Goal: Unclear: Unclear

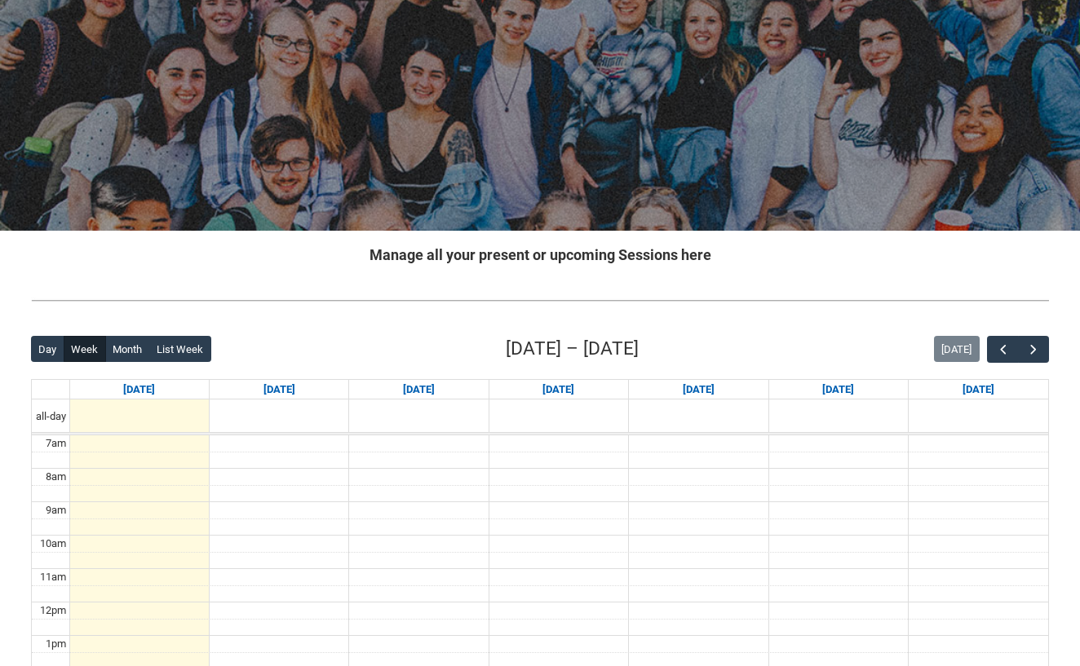
scroll to position [248, 0]
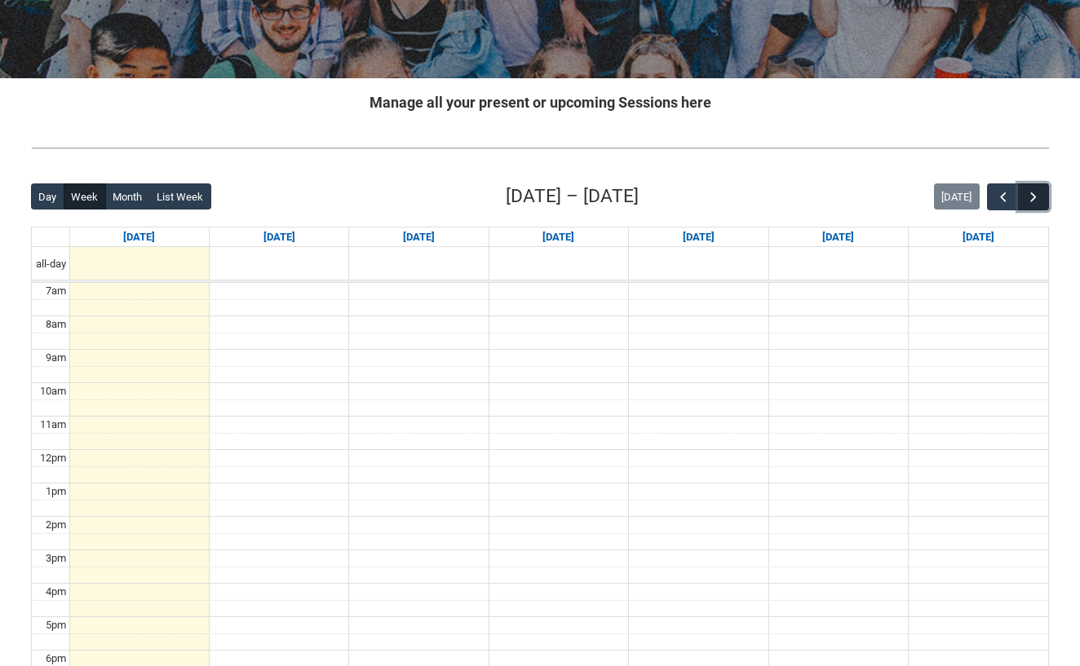
click at [1030, 201] on span "button" at bounding box center [1033, 197] width 16 height 16
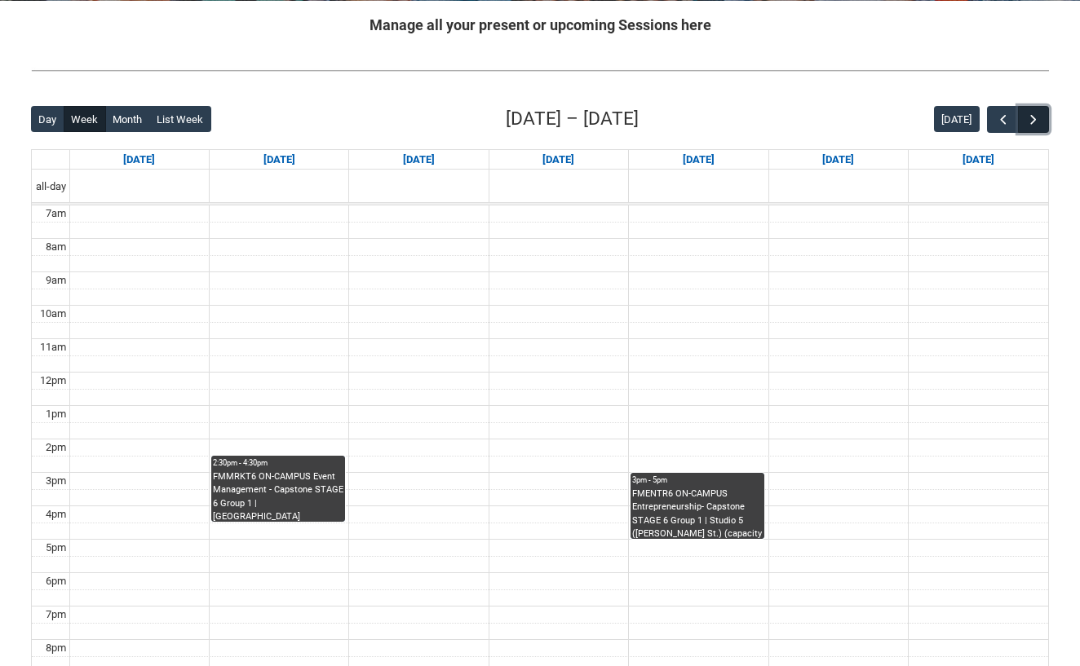
scroll to position [327, 0]
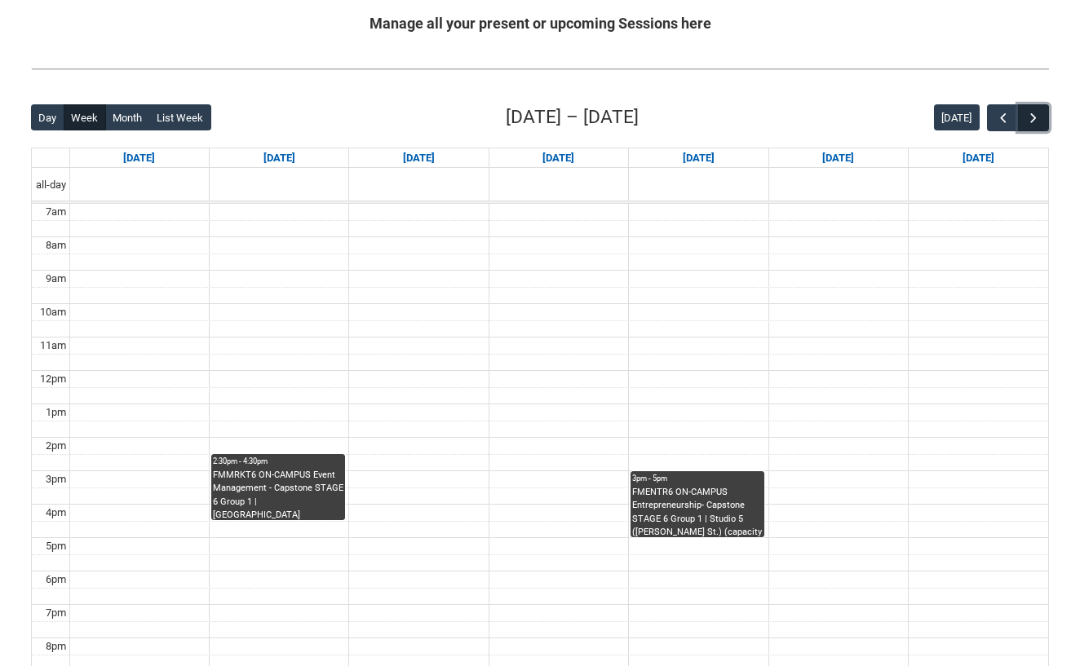
click at [1035, 119] on span "button" at bounding box center [1033, 118] width 16 height 16
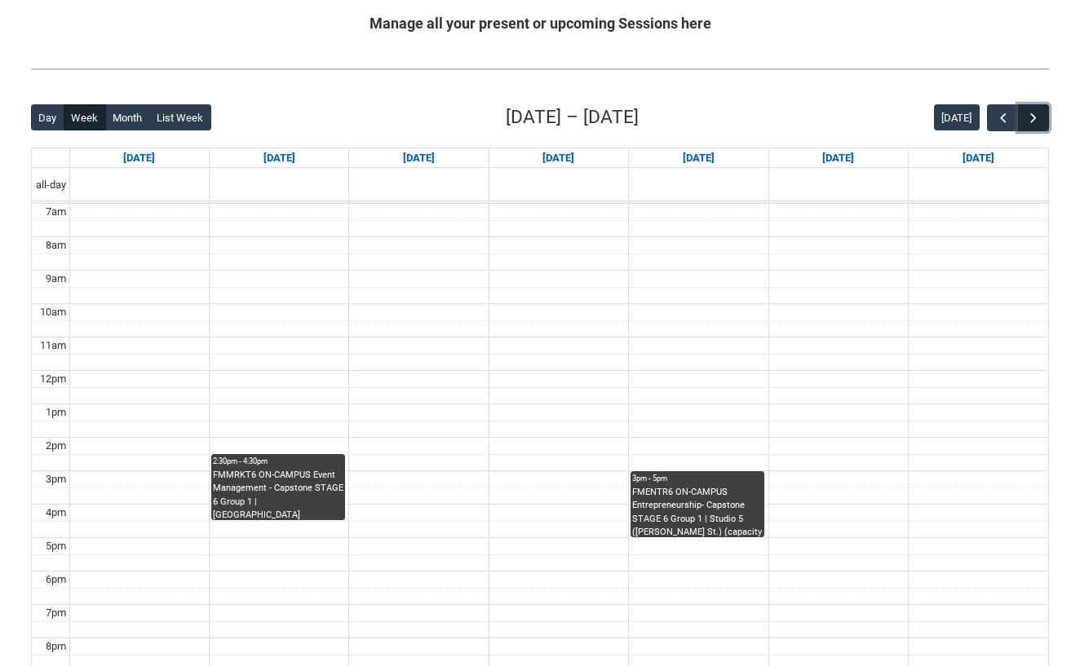
click at [1035, 119] on span "button" at bounding box center [1033, 118] width 16 height 16
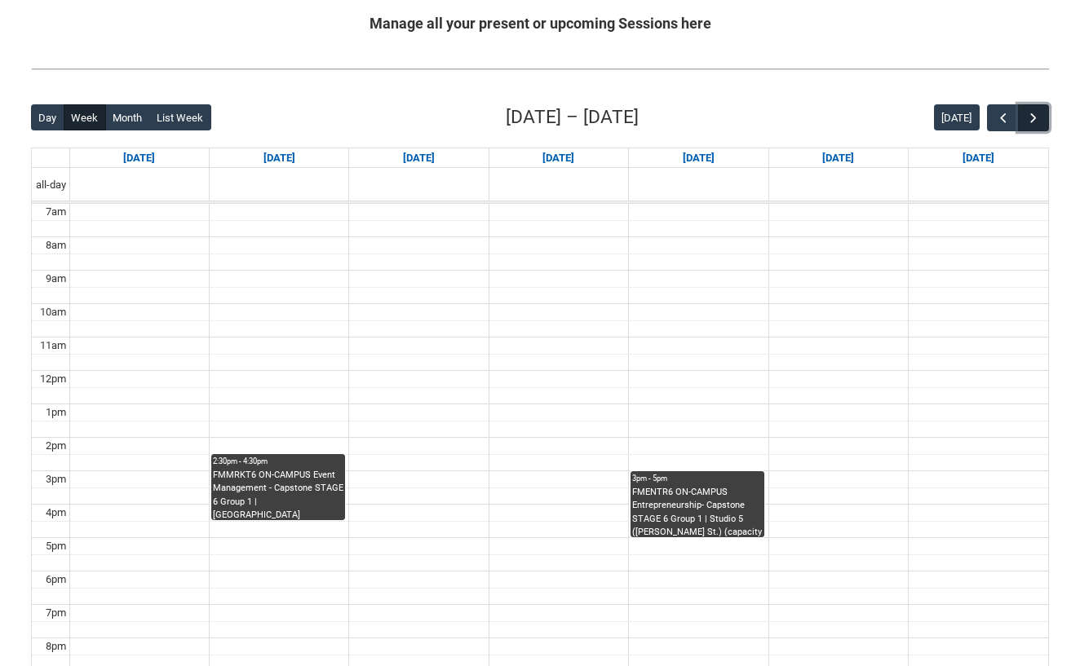
click at [1035, 119] on span "button" at bounding box center [1033, 118] width 16 height 16
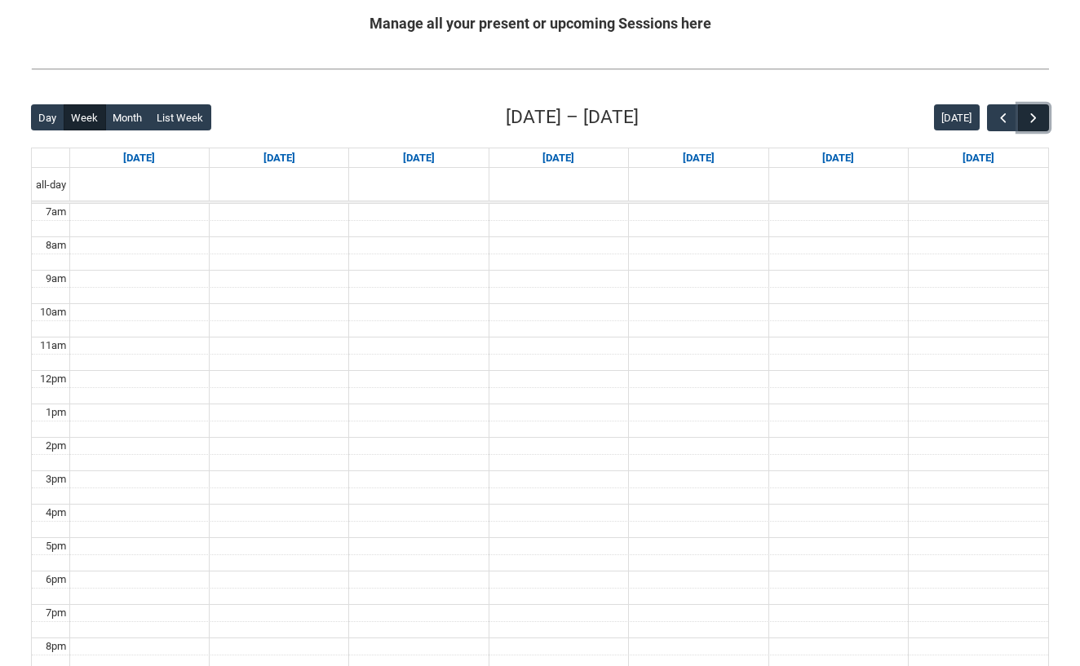
click at [1035, 119] on span "button" at bounding box center [1033, 118] width 16 height 16
click at [1013, 114] on button "button" at bounding box center [1002, 117] width 31 height 27
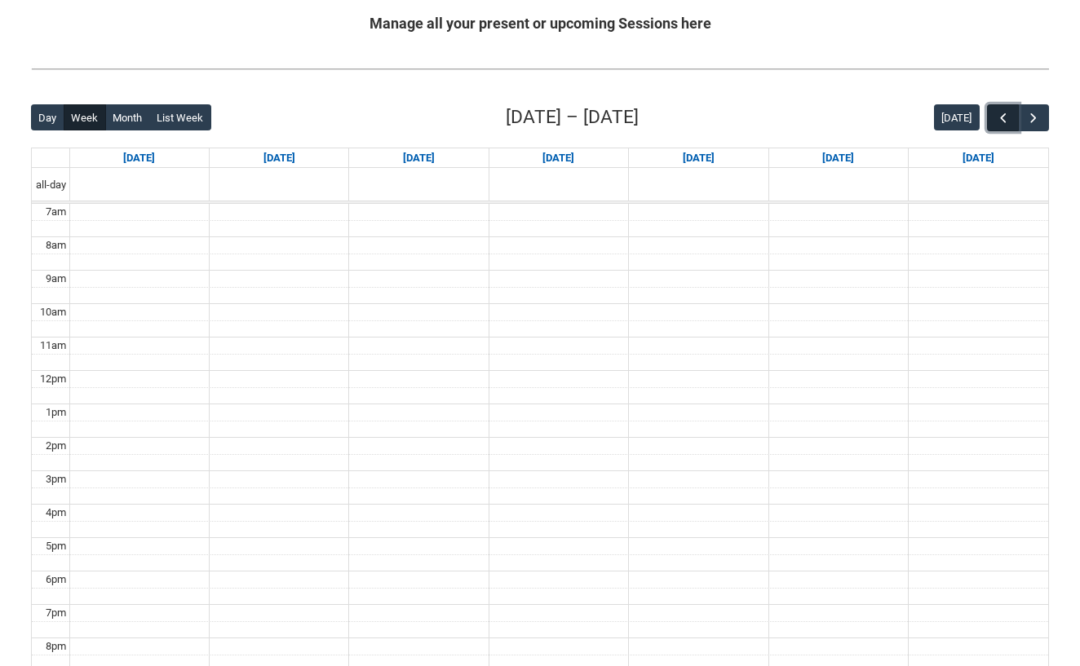
click at [1013, 114] on button "button" at bounding box center [1002, 117] width 31 height 27
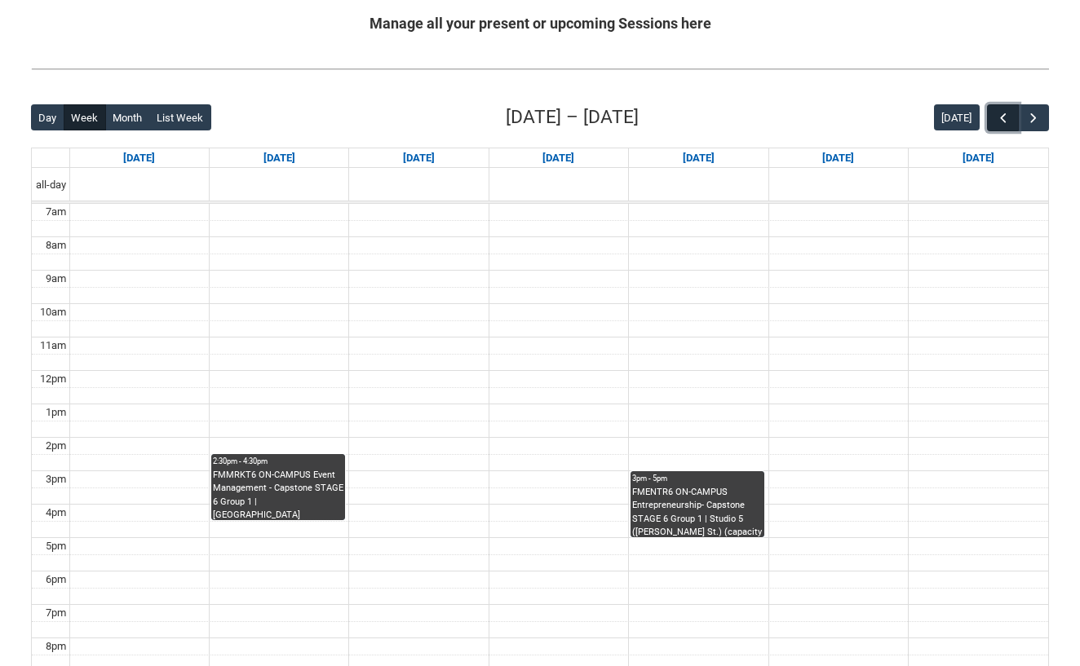
click at [1013, 114] on button "button" at bounding box center [1002, 117] width 31 height 27
click at [1040, 117] on span "button" at bounding box center [1033, 118] width 16 height 16
click at [995, 118] on span "button" at bounding box center [1003, 118] width 16 height 16
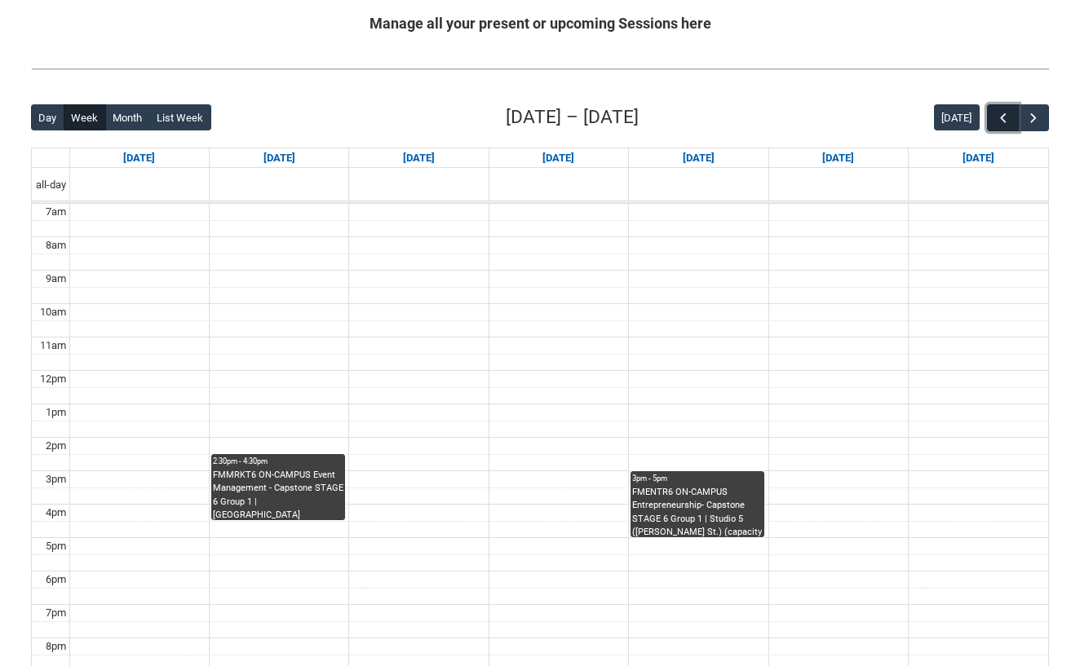
click at [995, 118] on span "button" at bounding box center [1003, 118] width 16 height 16
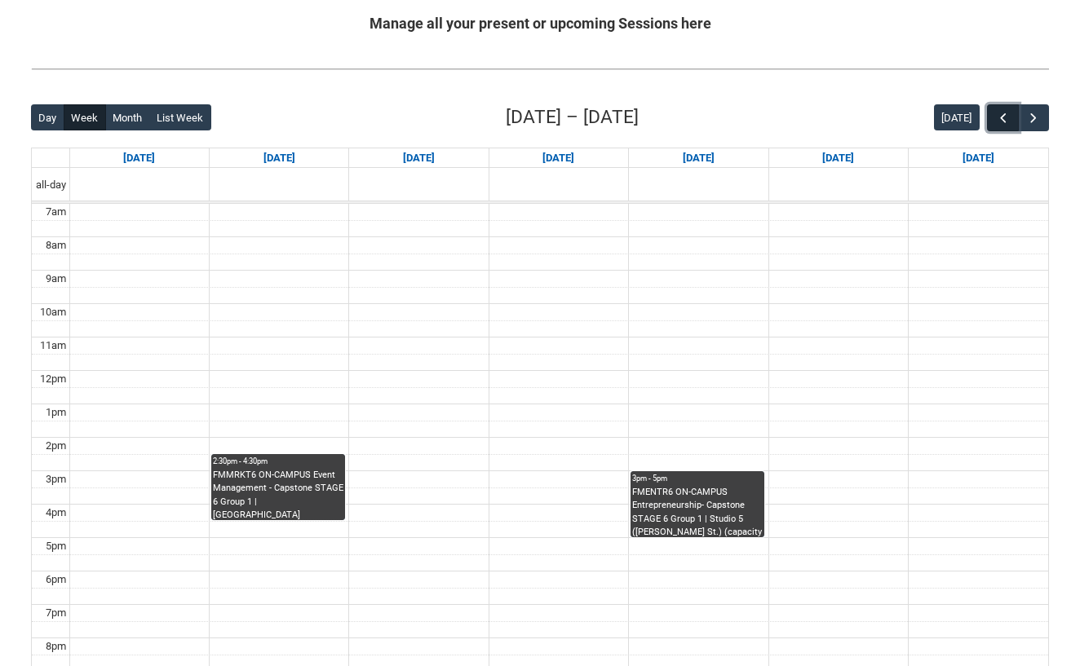
click at [995, 118] on span "button" at bounding box center [1003, 118] width 16 height 16
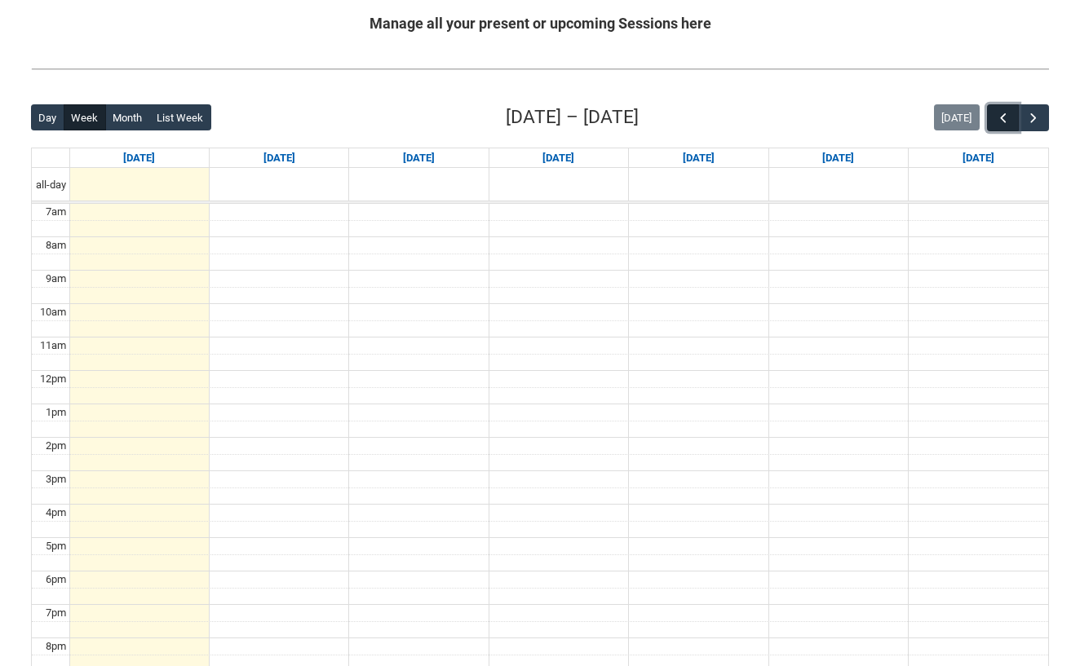
click at [995, 118] on span "button" at bounding box center [1003, 118] width 16 height 16
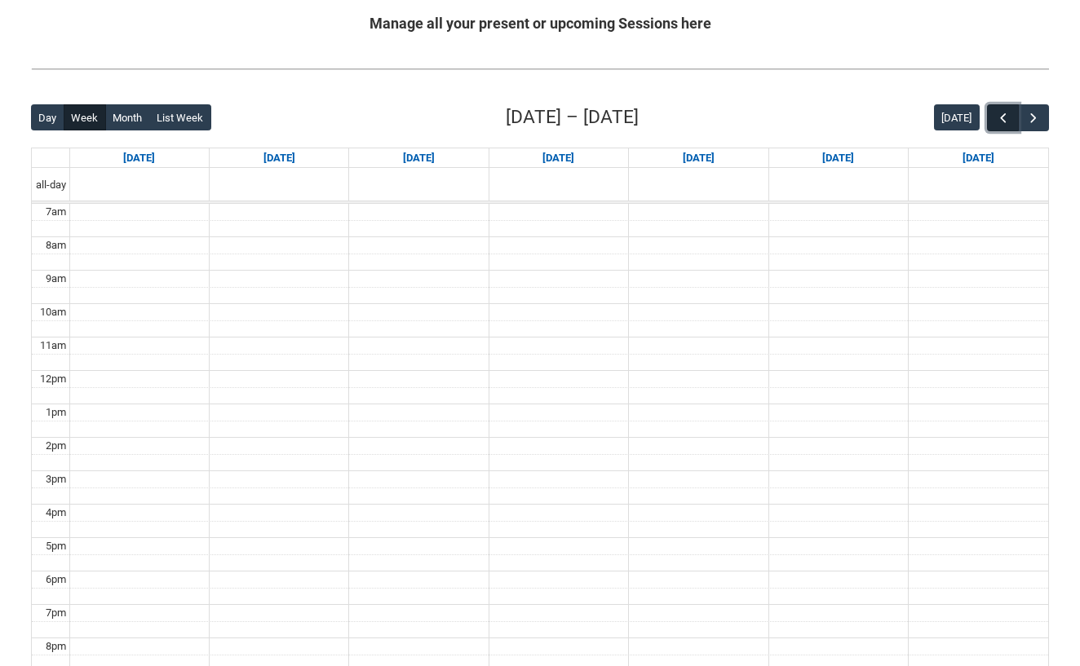
click at [995, 118] on span "button" at bounding box center [1003, 118] width 16 height 16
click at [1036, 116] on span "button" at bounding box center [1033, 118] width 16 height 16
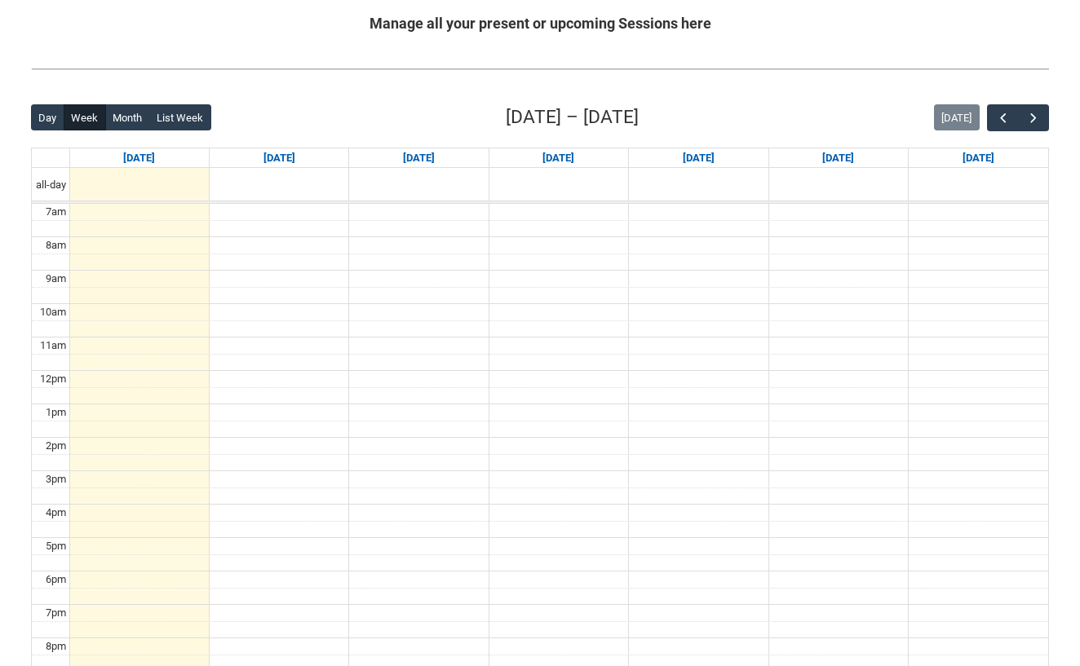
click at [879, 95] on div "Back Loading... This page should update in a few seconds... Day Week Month List…" at bounding box center [540, 422] width 1044 height 662
click at [1031, 124] on span "button" at bounding box center [1033, 118] width 16 height 16
